Goal: Transaction & Acquisition: Purchase product/service

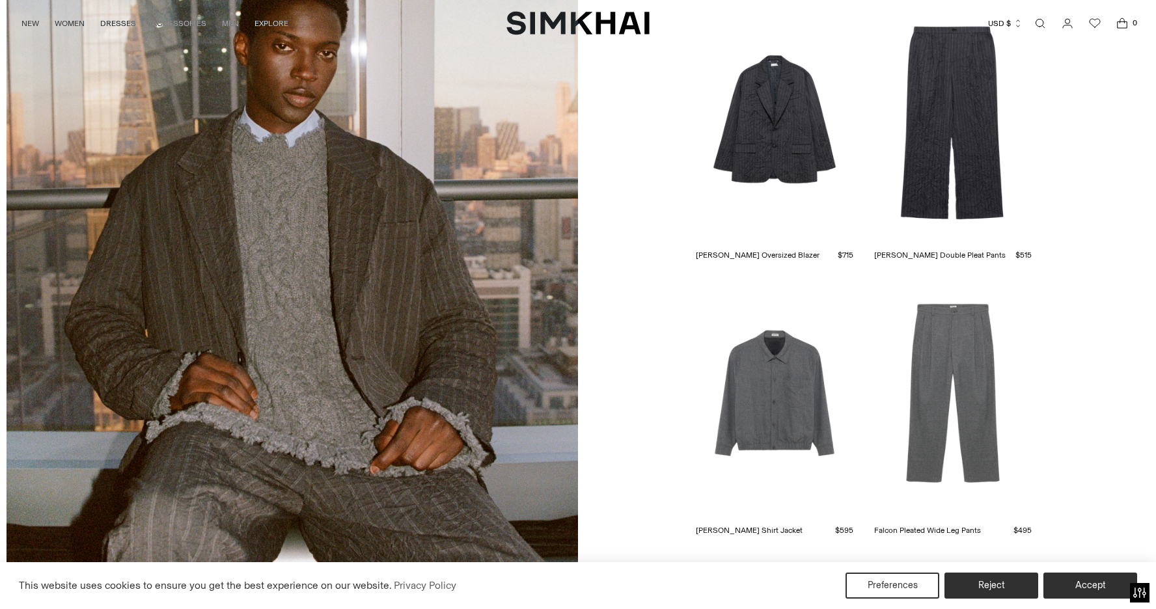
scroll to position [3307, 0]
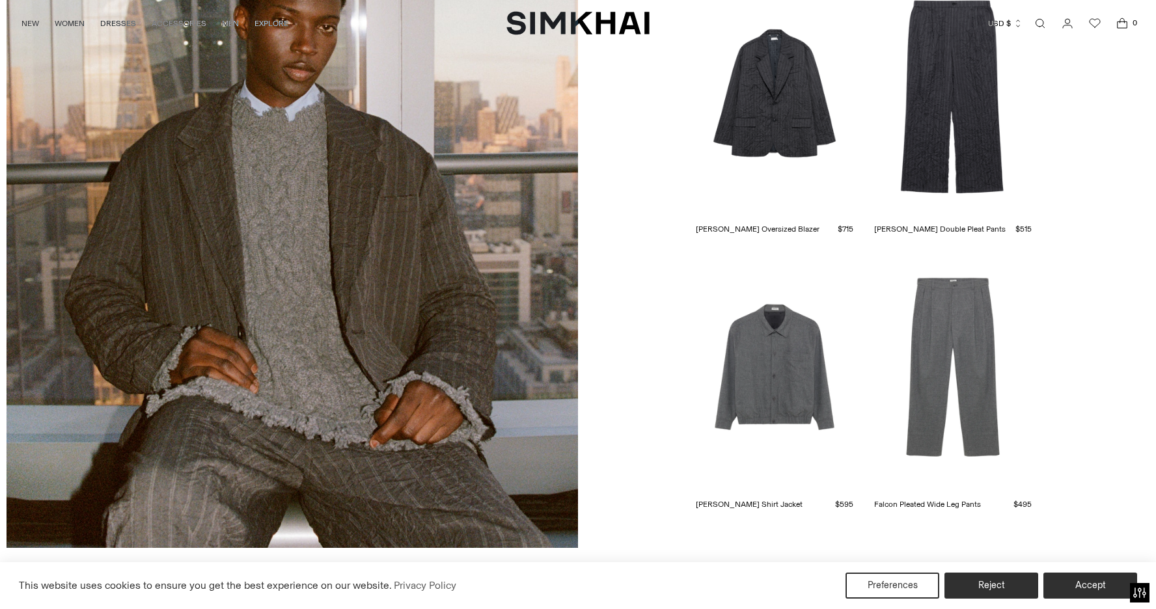
click at [778, 223] on link "[PERSON_NAME] Oversized Blazer" at bounding box center [758, 229] width 124 height 12
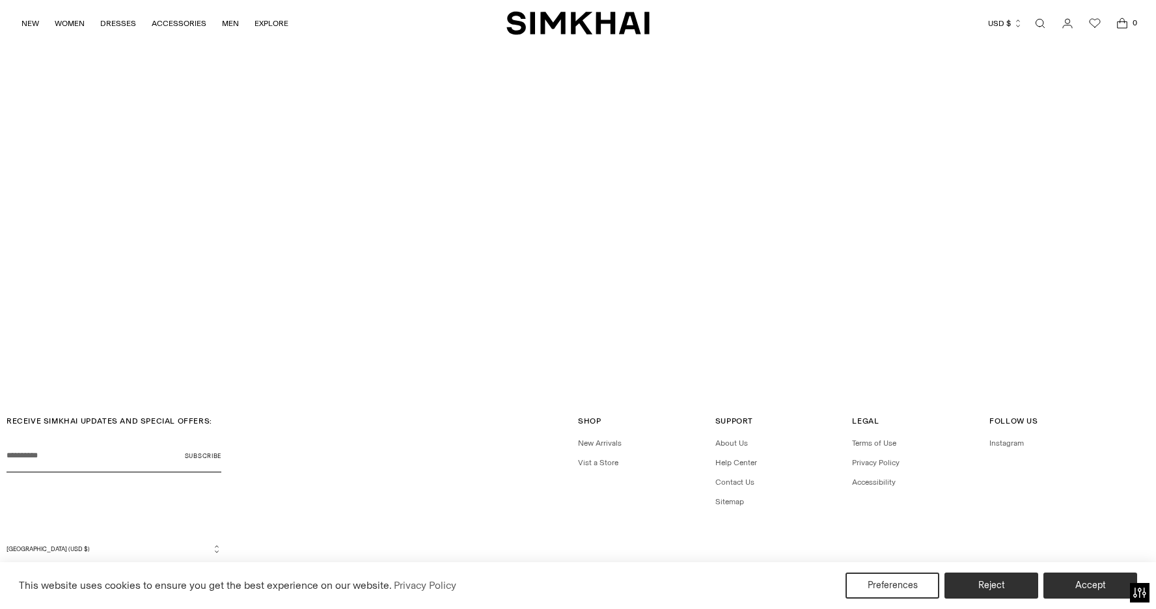
scroll to position [4137, 0]
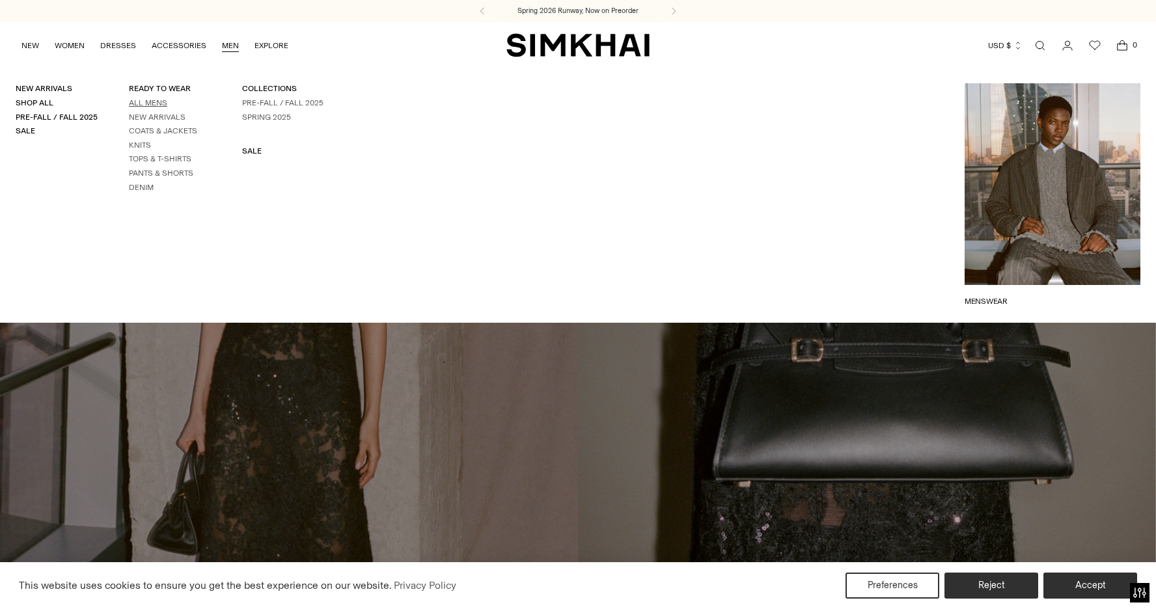
click at [154, 100] on link "All Mens" at bounding box center [148, 102] width 38 height 9
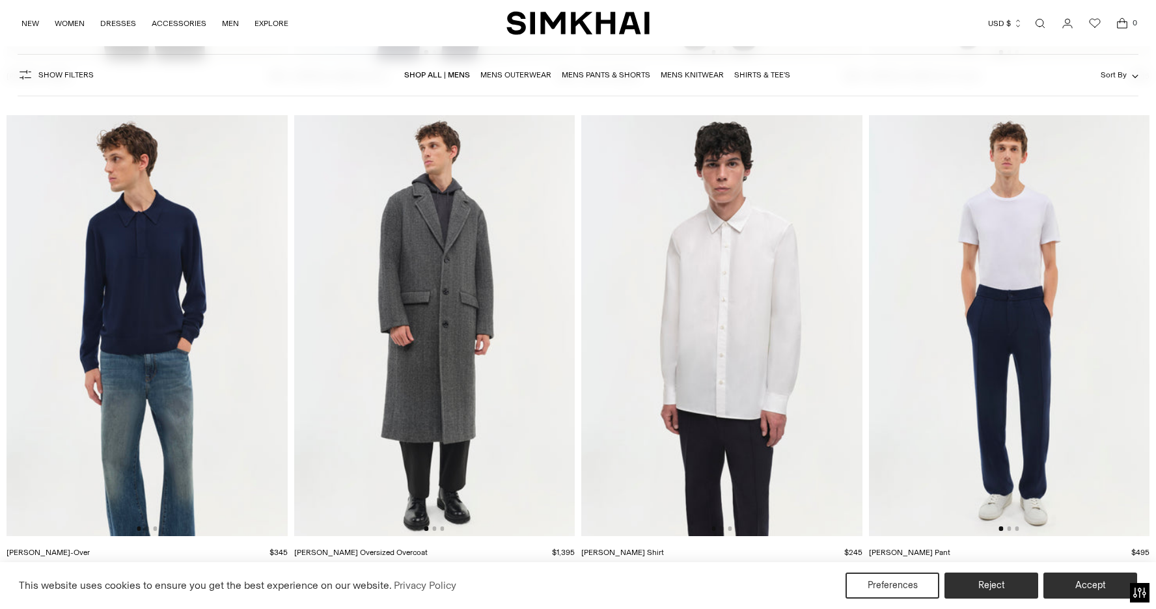
scroll to position [5317, 0]
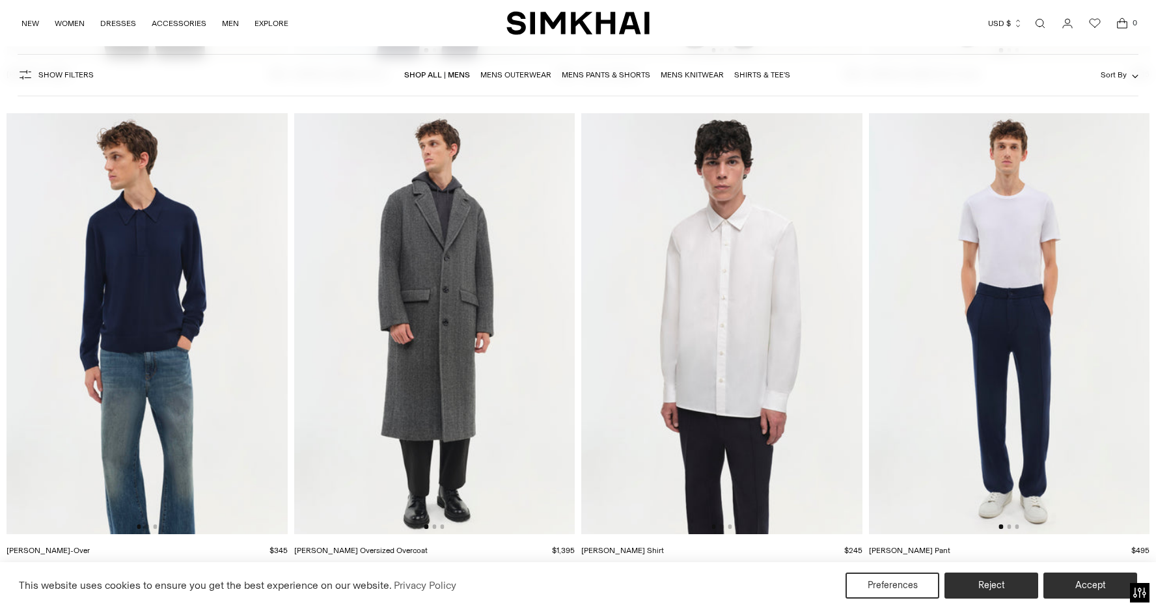
click at [734, 325] on img at bounding box center [721, 323] width 281 height 421
click at [136, 268] on img at bounding box center [147, 323] width 281 height 421
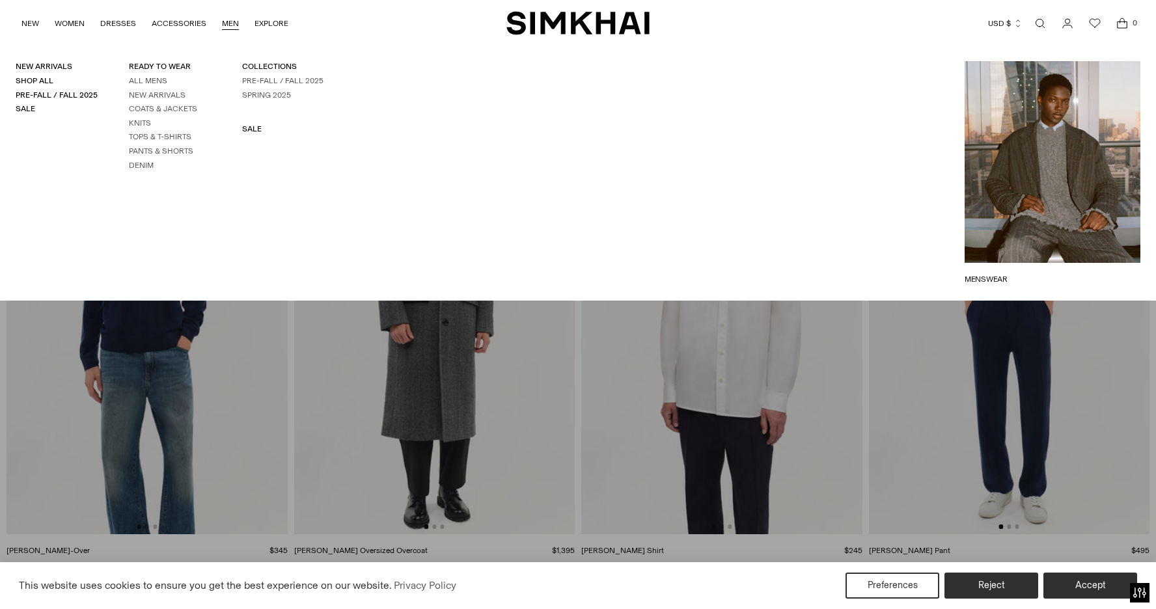
click at [226, 24] on link "MEN" at bounding box center [230, 23] width 17 height 29
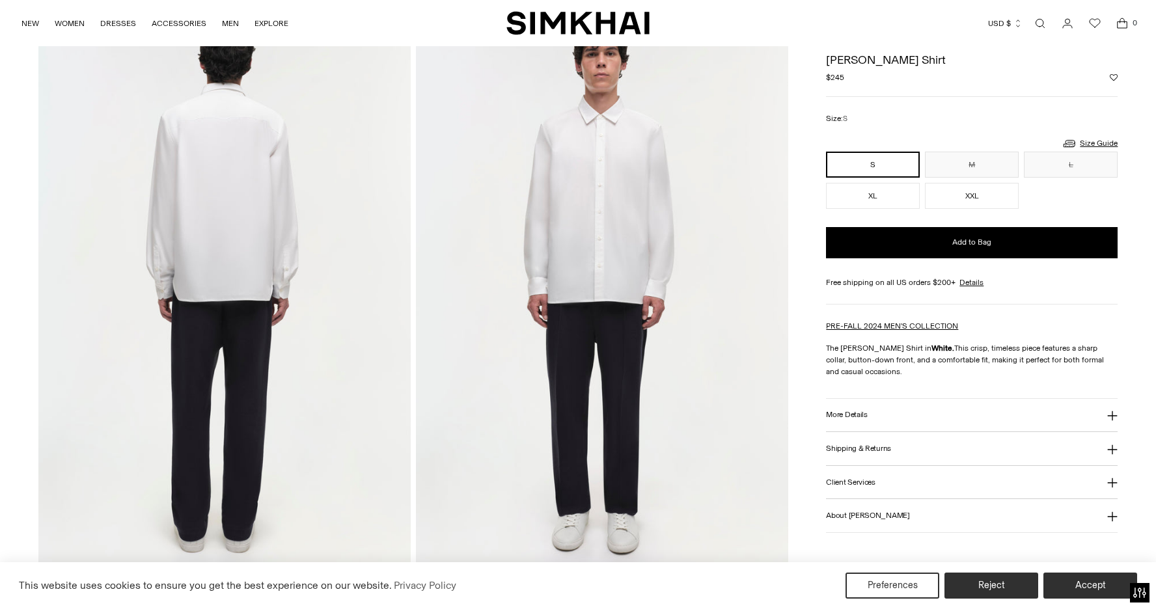
scroll to position [642, 0]
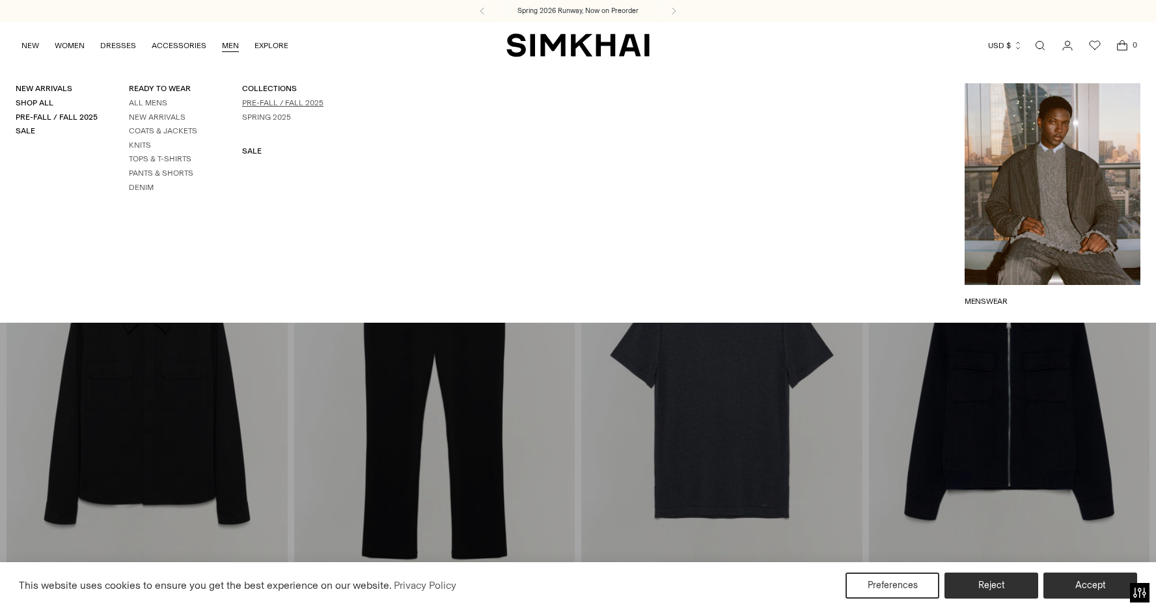
click at [281, 107] on link "Pre-Fall / Fall 2025" at bounding box center [282, 102] width 81 height 9
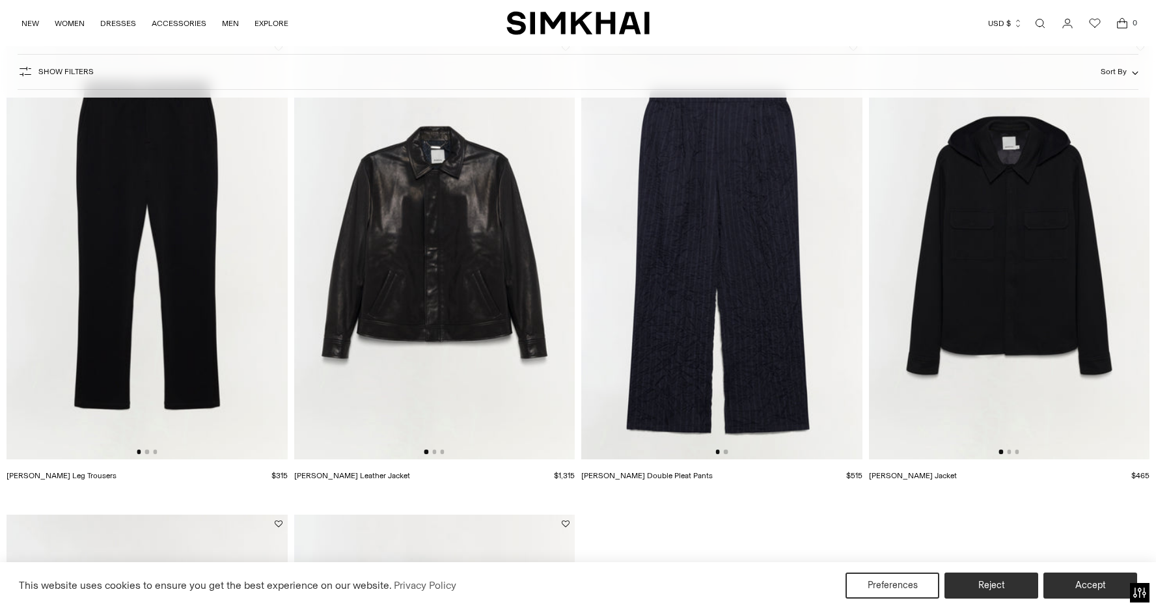
scroll to position [1578, 0]
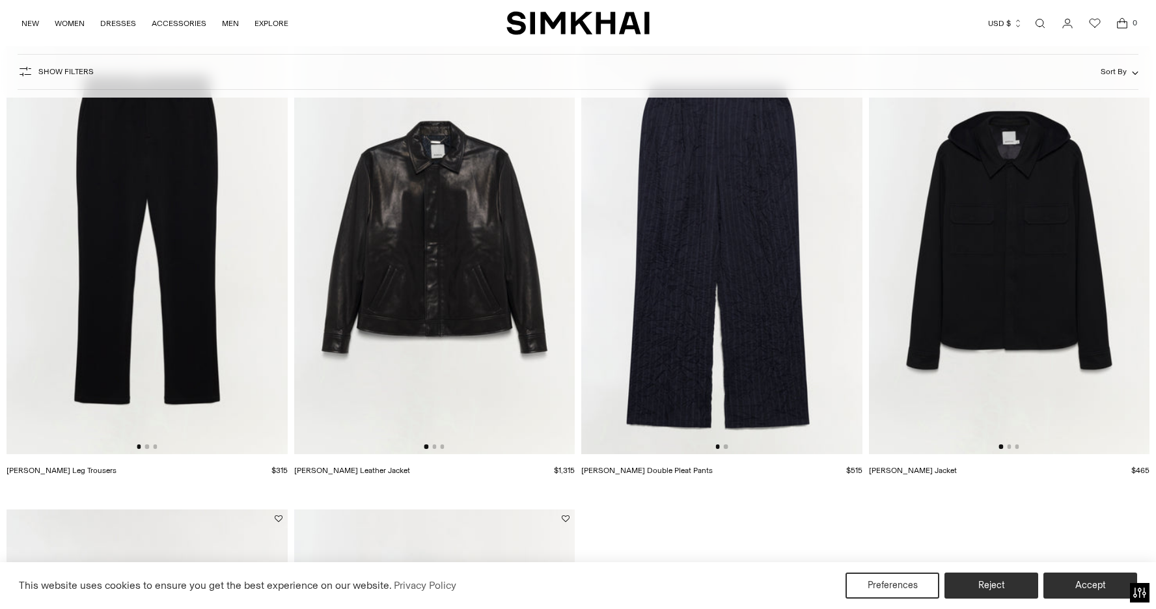
click at [1054, 246] on img at bounding box center [1009, 243] width 281 height 421
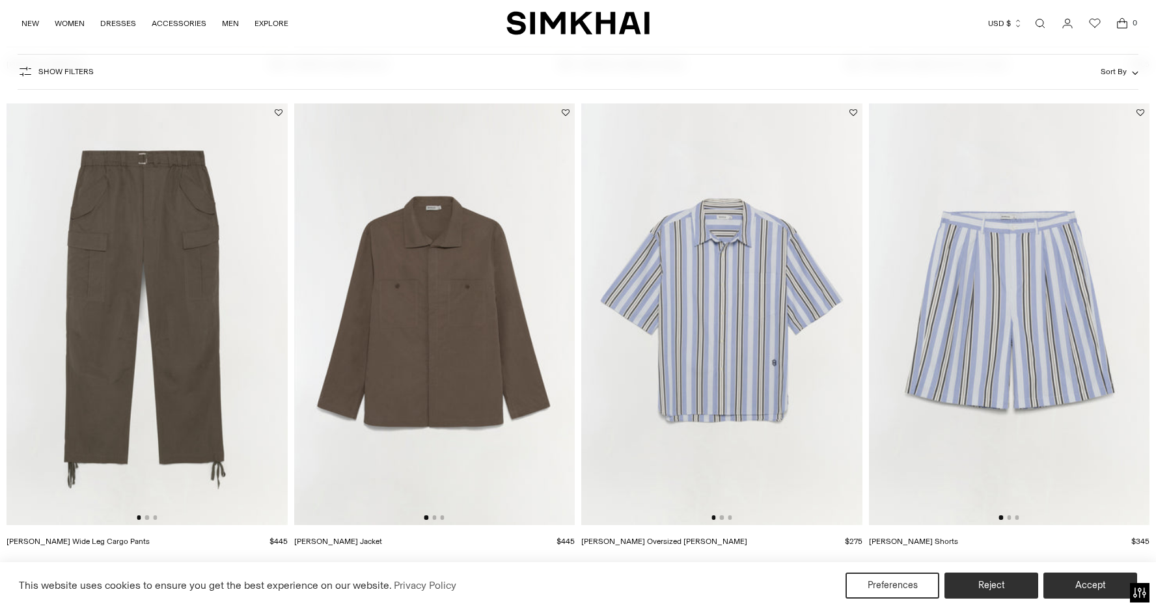
scroll to position [1030, 0]
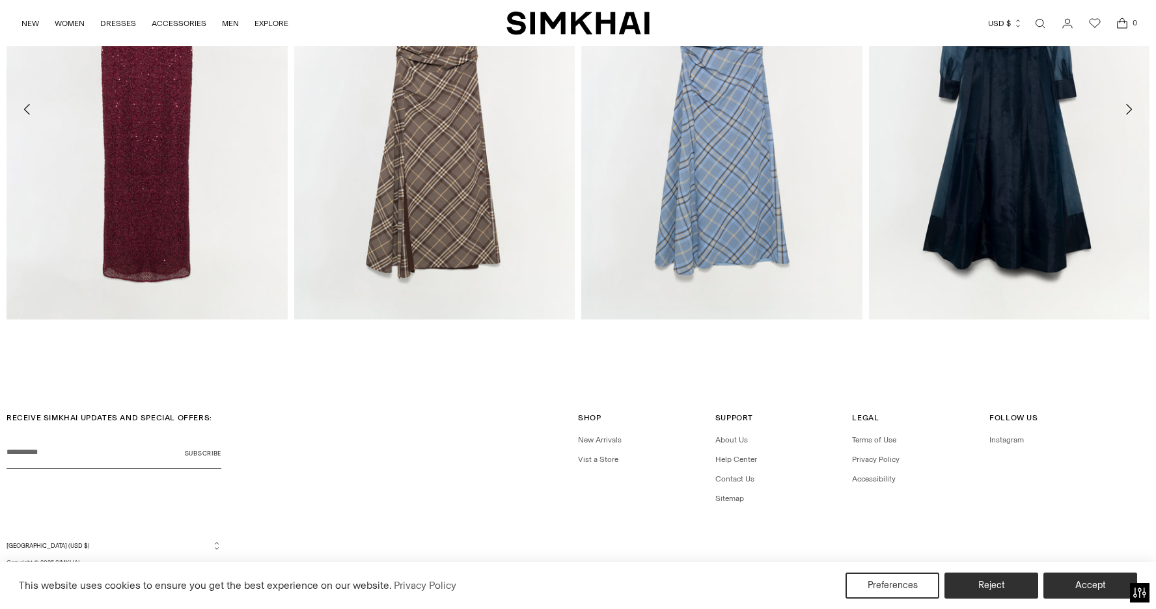
scroll to position [3016, 0]
